Goal: Feedback & Contribution: Leave review/rating

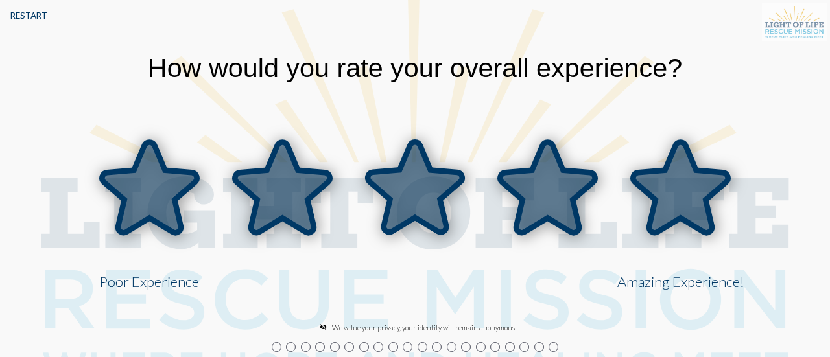
click at [676, 195] on icon at bounding box center [681, 188] width 95 height 91
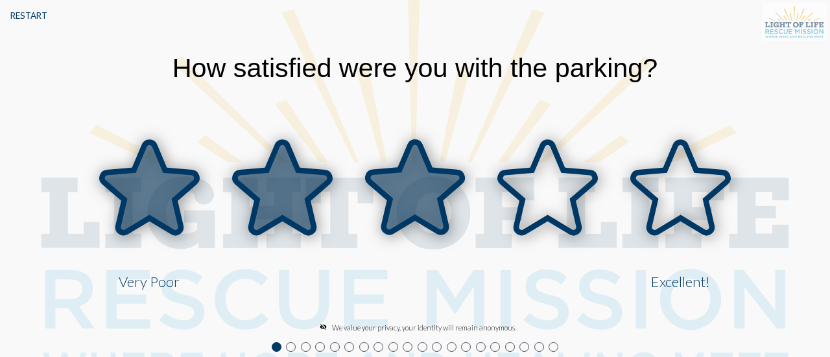
click at [436, 173] on icon at bounding box center [415, 188] width 95 height 91
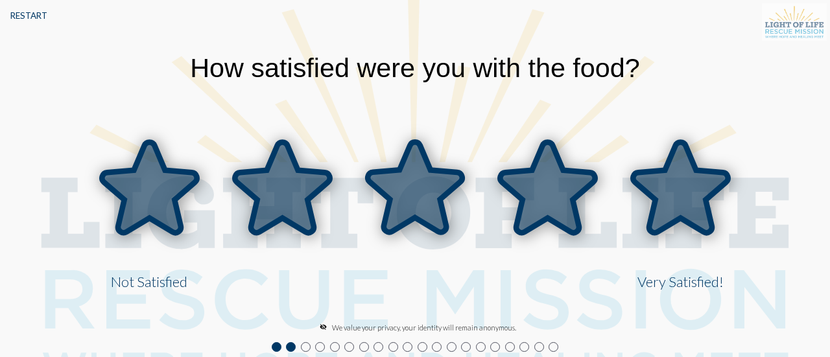
click at [642, 185] on icon at bounding box center [681, 188] width 95 height 91
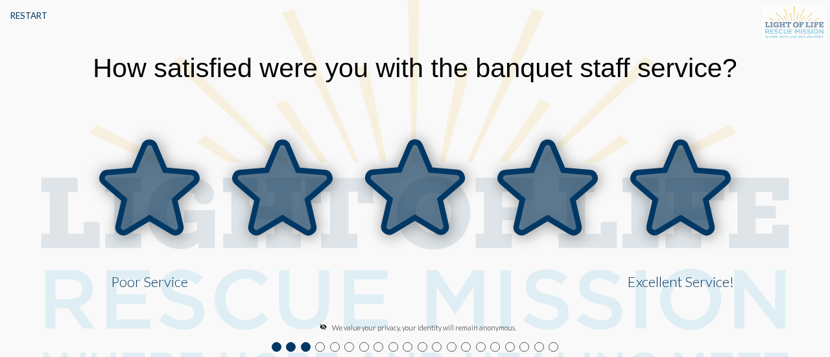
click at [690, 181] on icon at bounding box center [681, 188] width 95 height 91
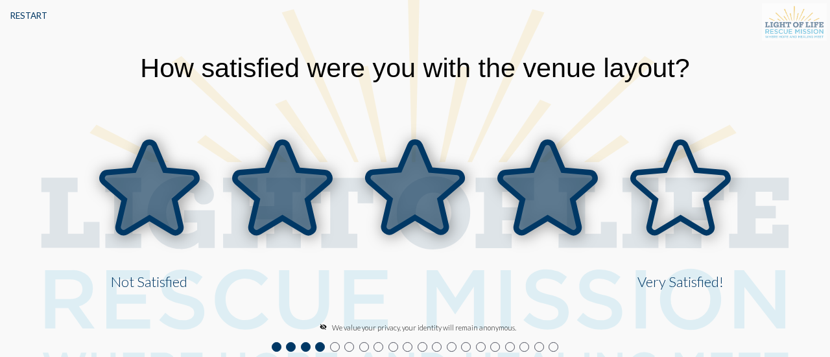
click at [556, 185] on icon at bounding box center [548, 188] width 95 height 91
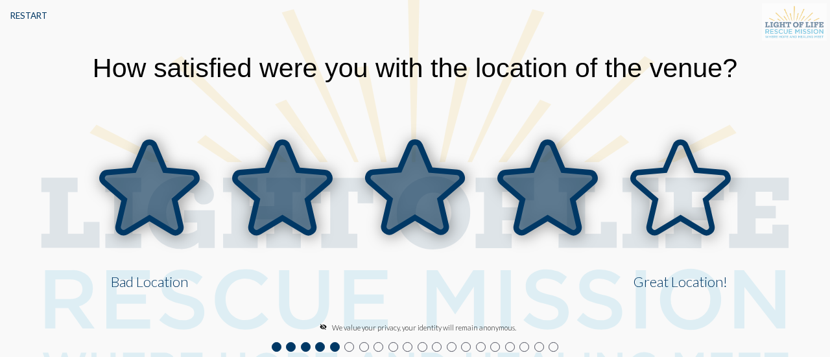
click at [545, 182] on icon at bounding box center [548, 188] width 95 height 91
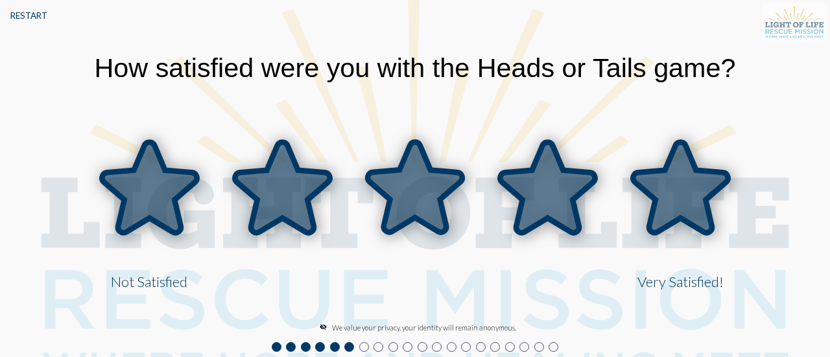
click at [663, 206] on icon at bounding box center [681, 188] width 95 height 91
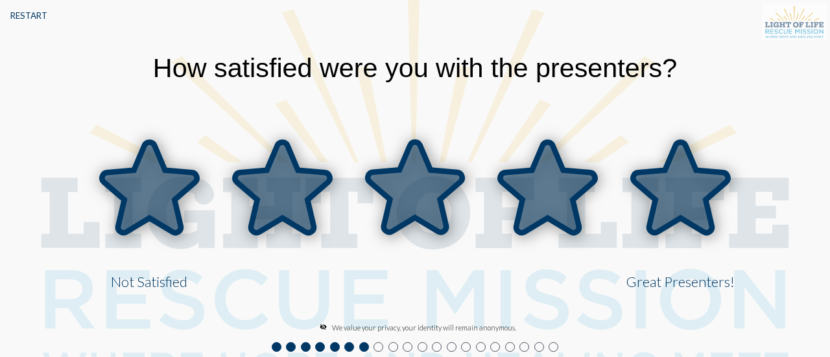
click at [663, 206] on icon at bounding box center [681, 188] width 95 height 91
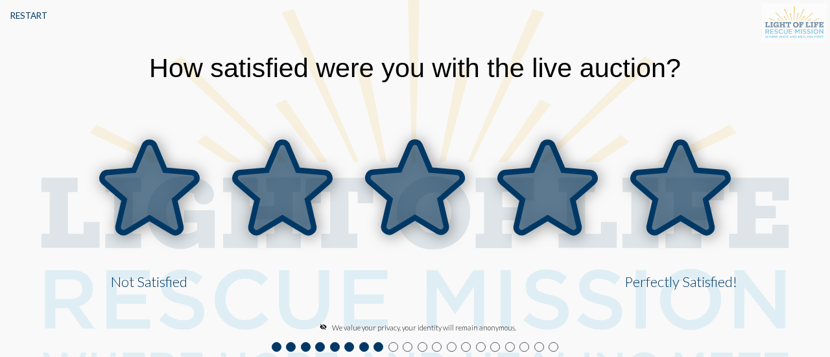
click at [663, 206] on icon at bounding box center [681, 188] width 95 height 91
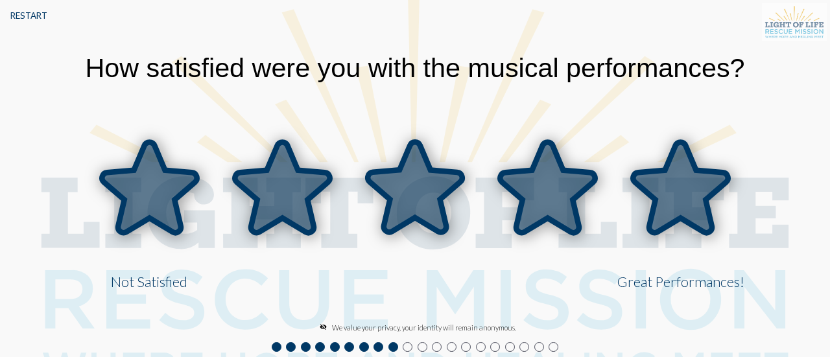
click at [663, 206] on icon at bounding box center [681, 188] width 95 height 91
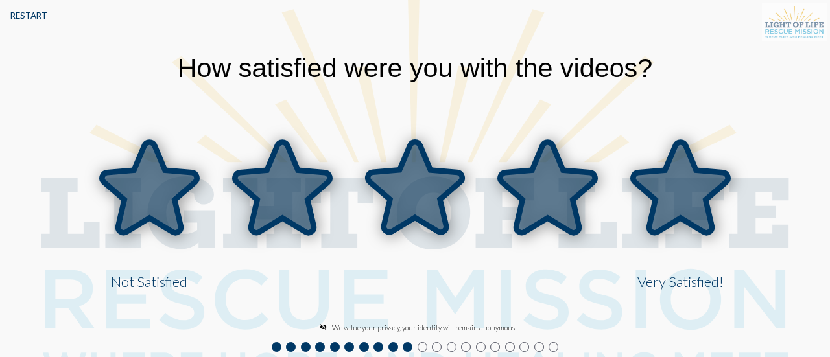
click at [663, 206] on icon at bounding box center [681, 188] width 95 height 91
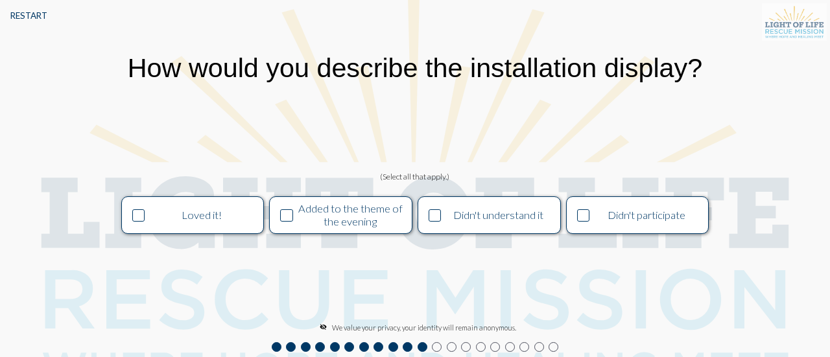
click at [149, 212] on div "Loved it!" at bounding box center [202, 215] width 108 height 13
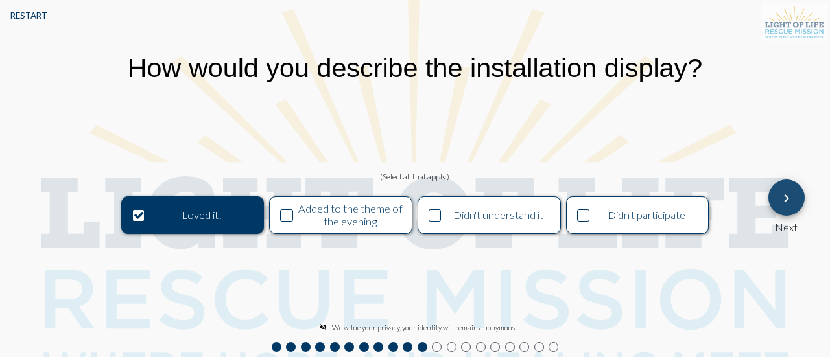
click at [781, 190] on span "keyboard_arrow_right" at bounding box center [787, 198] width 16 height 37
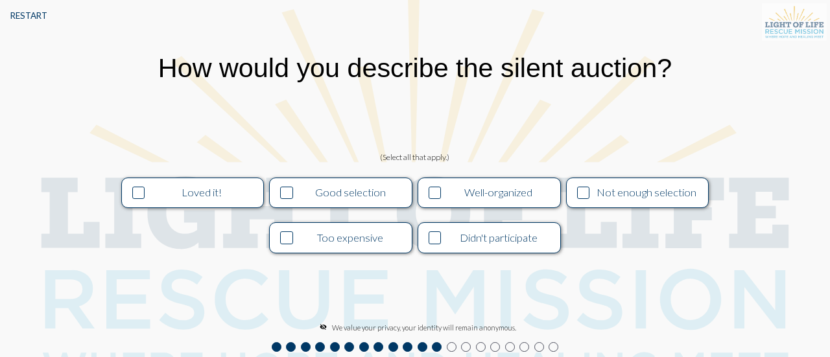
click at [458, 242] on div "Didn't participate" at bounding box center [498, 238] width 108 height 13
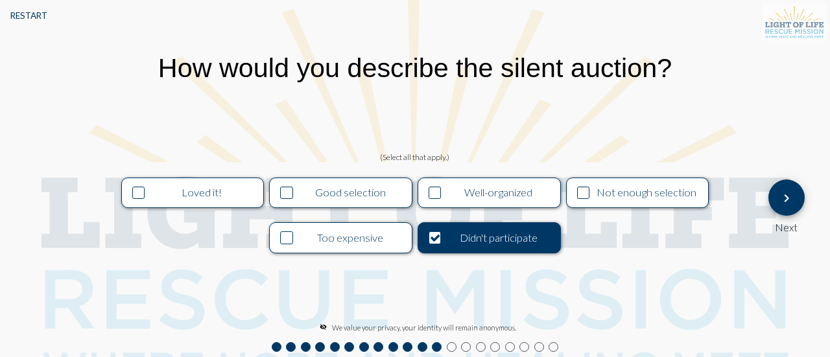
click at [785, 193] on mat-icon "keyboard_arrow_right" at bounding box center [787, 199] width 16 height 16
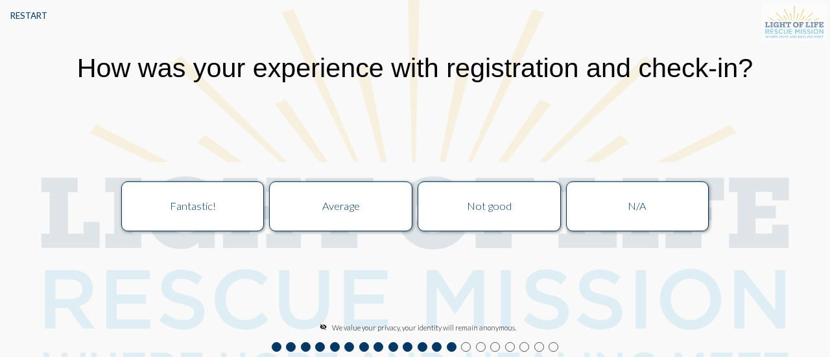
click at [304, 204] on div "Average" at bounding box center [340, 206] width 127 height 13
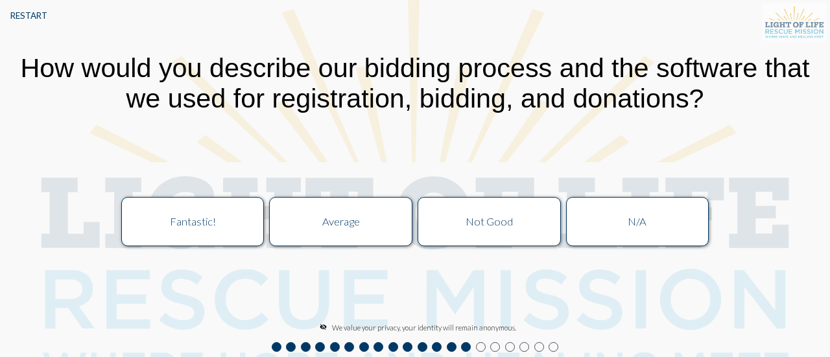
click at [346, 206] on button "Average" at bounding box center [340, 222] width 143 height 50
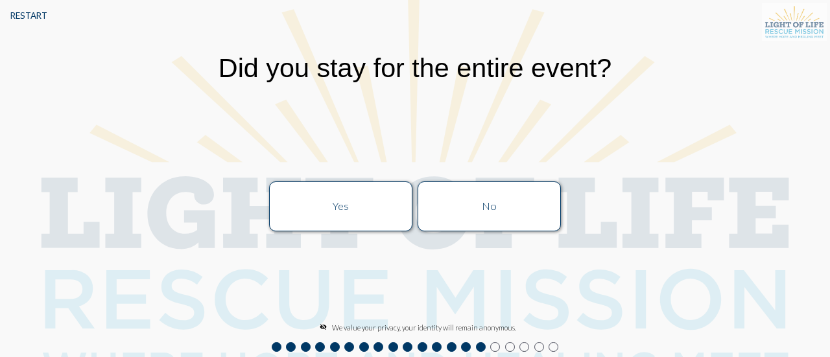
click at [362, 208] on div "Yes" at bounding box center [340, 206] width 127 height 13
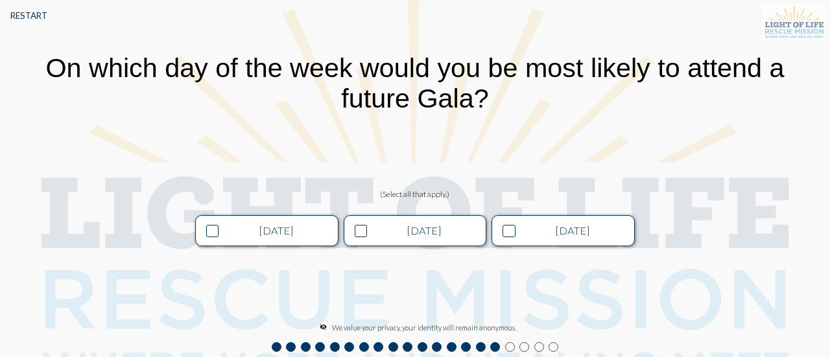
click at [563, 240] on button "[DATE]" at bounding box center [563, 230] width 143 height 31
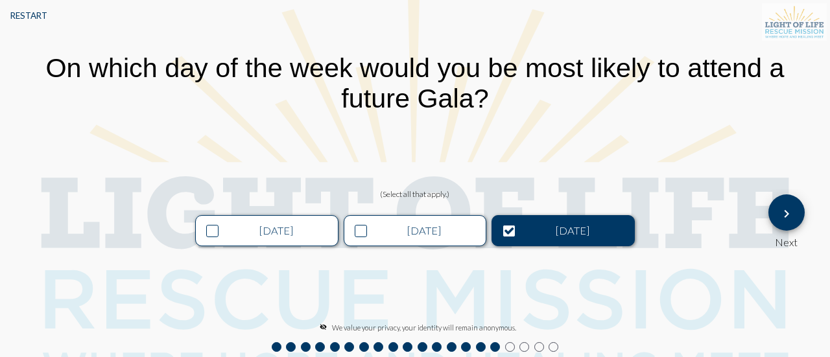
click at [794, 214] on mat-icon "keyboard_arrow_right" at bounding box center [787, 214] width 16 height 16
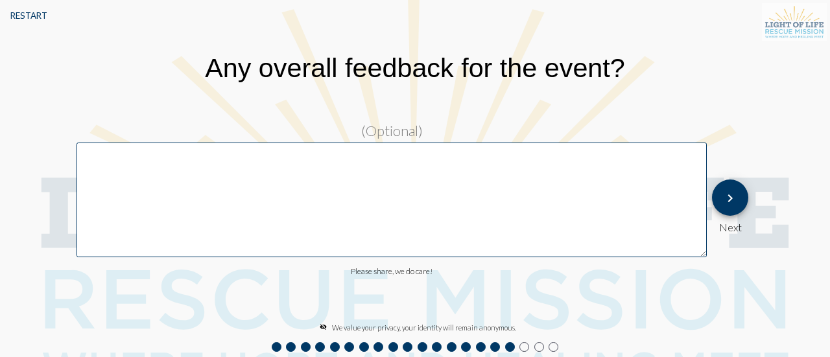
click at [729, 197] on mat-icon "keyboard_arrow_right" at bounding box center [730, 199] width 16 height 16
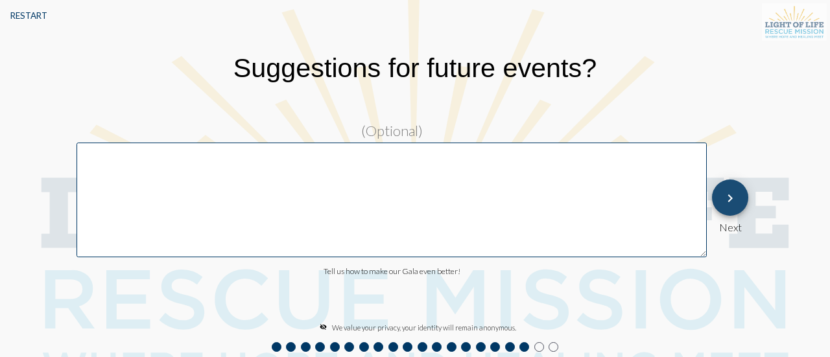
click at [729, 197] on mat-icon "keyboard_arrow_right" at bounding box center [730, 199] width 16 height 16
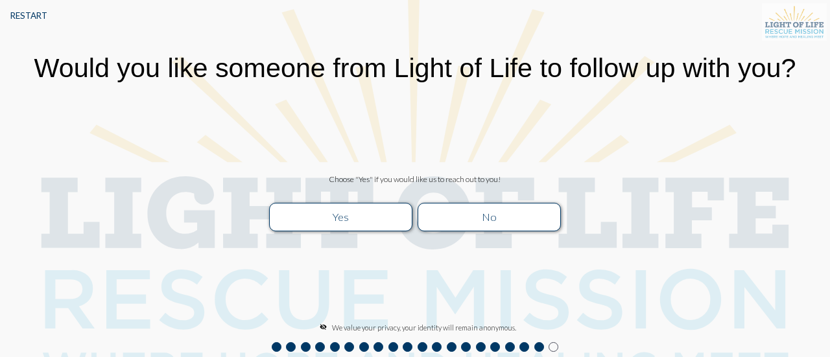
click at [494, 217] on div "No" at bounding box center [488, 217] width 127 height 13
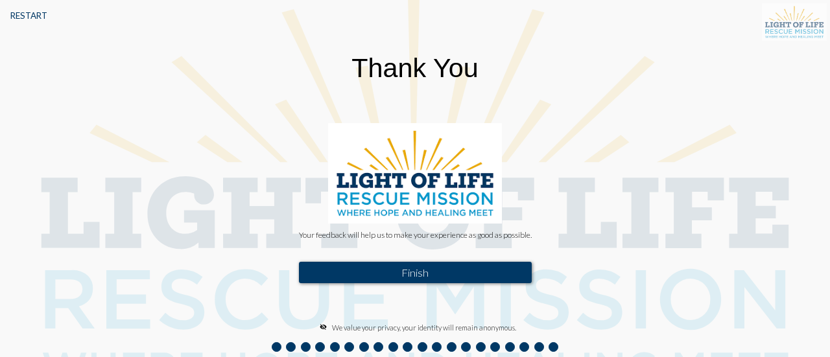
click at [447, 280] on button "Finish" at bounding box center [415, 272] width 233 height 21
